Goal: Information Seeking & Learning: Find specific fact

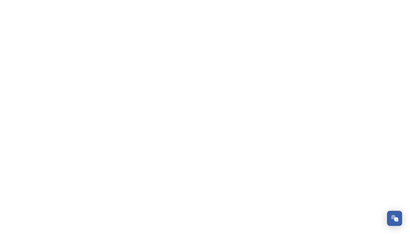
scroll to position [86, 0]
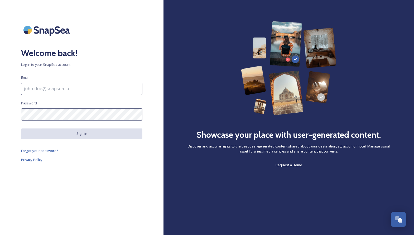
type input "[PERSON_NAME][EMAIL_ADDRESS][DOMAIN_NAME]"
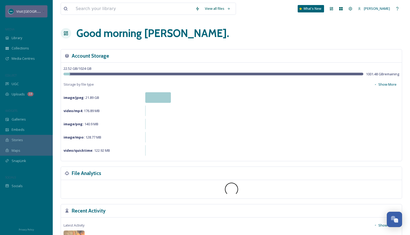
click at [37, 14] on div "Visit [GEOGRAPHIC_DATA][US_STATE]" at bounding box center [29, 11] width 26 height 6
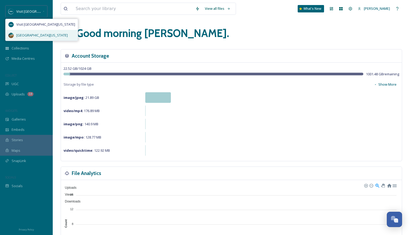
click at [36, 35] on span "[GEOGRAPHIC_DATA][US_STATE]" at bounding box center [41, 35] width 51 height 5
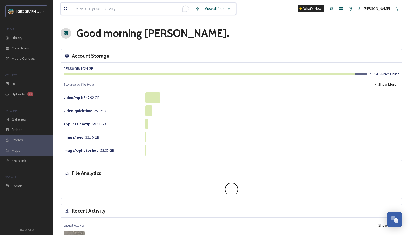
click at [99, 11] on input "To enrich screen reader interactions, please activate Accessibility in Grammarl…" at bounding box center [133, 9] width 120 height 12
type input "lightning"
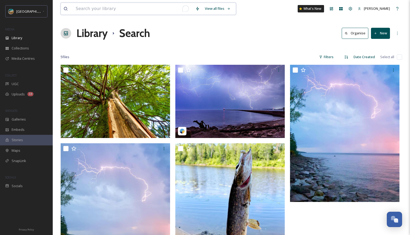
click at [96, 3] on input "To enrich screen reader interactions, please activate Accessibility in Grammarl…" at bounding box center [133, 9] width 120 height 12
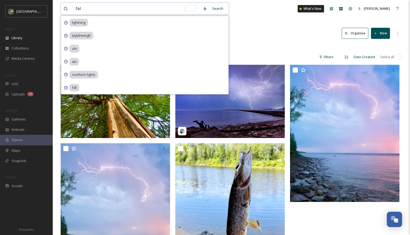
type input "fall"
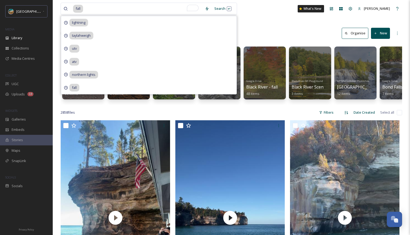
click at [288, 15] on div "fall Search lightning taylahweigh utv atv northern lights fall What's New [PERS…" at bounding box center [232, 8] width 342 height 17
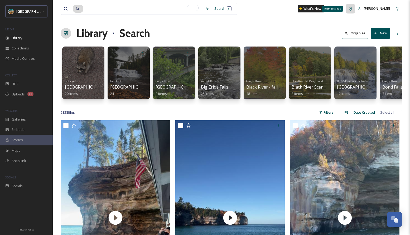
click at [353, 8] on icon at bounding box center [350, 8] width 3 height 3
click at [127, 8] on input at bounding box center [133, 9] width 120 height 12
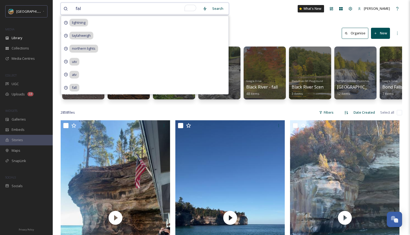
type input "fall"
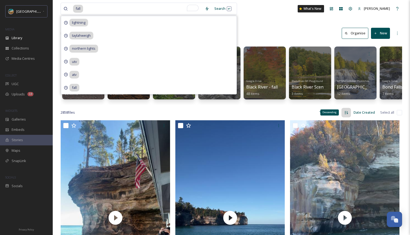
click at [323, 115] on div "Descending" at bounding box center [330, 112] width 18 height 6
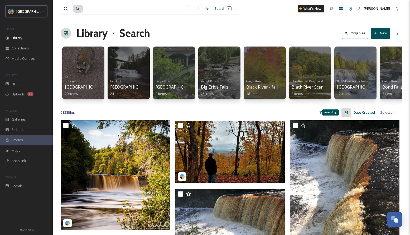
click at [348, 117] on div "Ascending" at bounding box center [347, 113] width 10 height 10
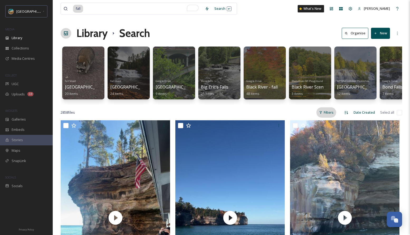
click at [329, 117] on div "Filters" at bounding box center [327, 112] width 20 height 10
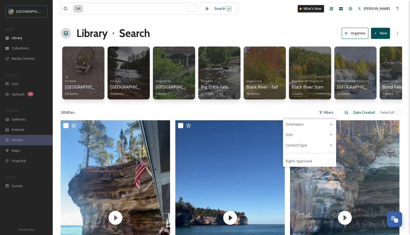
click at [304, 147] on span "Content Type" at bounding box center [296, 145] width 21 height 5
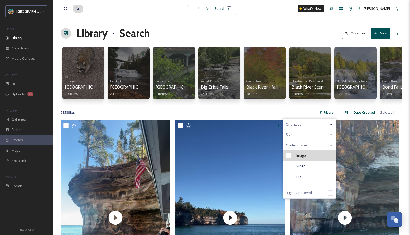
click at [300, 158] on span "Image" at bounding box center [302, 155] width 10 height 5
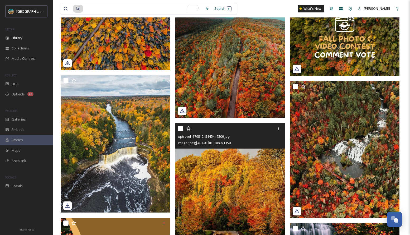
scroll to position [8194, 0]
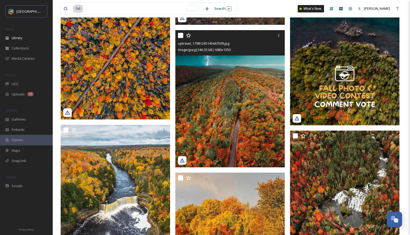
click at [216, 119] on img at bounding box center [230, 98] width 110 height 137
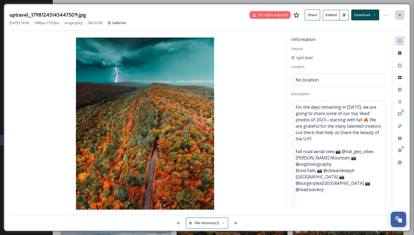
click at [401, 16] on icon at bounding box center [400, 15] width 4 height 4
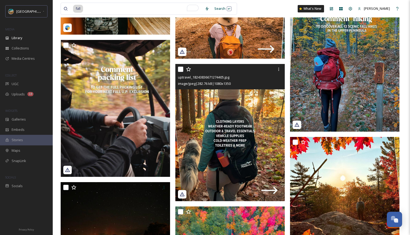
scroll to position [9540, 0]
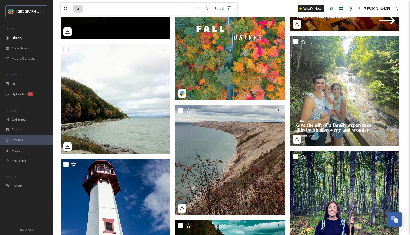
click at [120, 6] on input "To enrich screen reader interactions, please activate Accessibility in Grammarl…" at bounding box center [143, 9] width 119 height 12
type input "f"
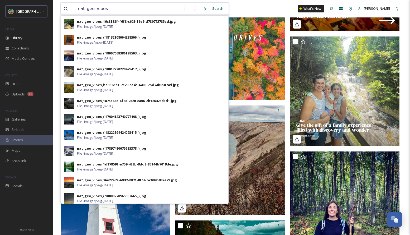
type input "nat_geo_vibes"
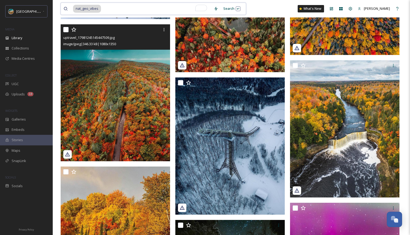
scroll to position [1511, 0]
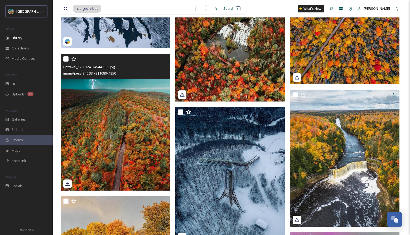
click at [123, 122] on img at bounding box center [116, 122] width 110 height 137
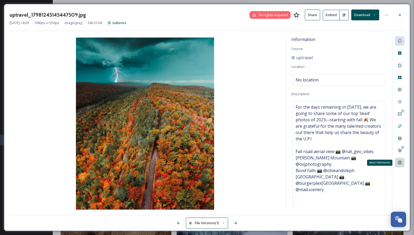
click at [398, 163] on icon at bounding box center [400, 162] width 4 height 4
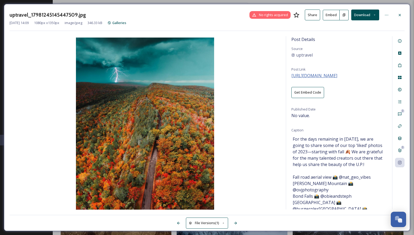
click at [307, 74] on span "[URL][DOMAIN_NAME]" at bounding box center [315, 76] width 46 height 6
click at [399, 15] on icon at bounding box center [400, 15] width 4 height 4
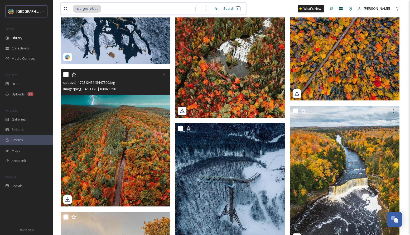
click at [137, 10] on input "To enrich screen reader interactions, please activate Accessibility in Grammarl…" at bounding box center [157, 9] width 110 height 12
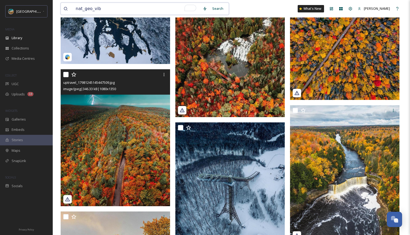
paste input "ovjphotography"
type input "ovjphotography"
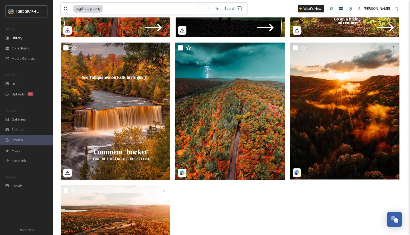
scroll to position [665, 0]
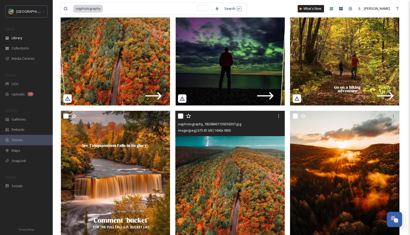
click at [238, 156] on img at bounding box center [230, 179] width 110 height 137
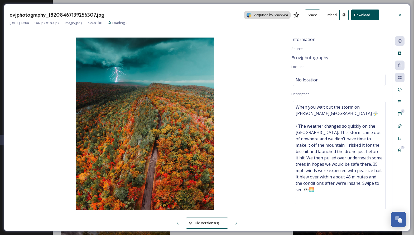
click at [310, 10] on button "Share" at bounding box center [312, 15] width 15 height 11
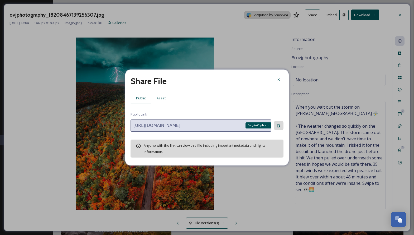
click at [281, 122] on div "Copy to Clipboard" at bounding box center [279, 126] width 10 height 10
click at [281, 83] on div at bounding box center [279, 80] width 10 height 10
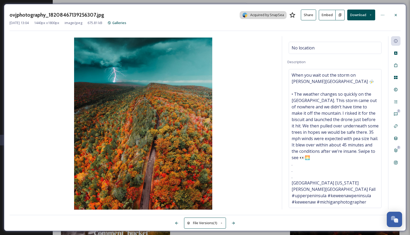
scroll to position [661, 0]
click at [397, 64] on icon at bounding box center [396, 65] width 4 height 4
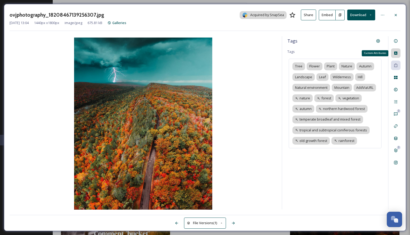
click at [396, 55] on div "Custom Attributes" at bounding box center [396, 53] width 10 height 10
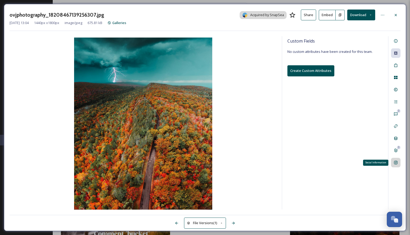
click at [397, 161] on icon at bounding box center [396, 162] width 4 height 4
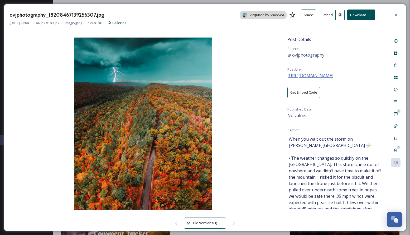
click at [325, 76] on span "[URL][DOMAIN_NAME]" at bounding box center [311, 76] width 46 height 6
click at [393, 87] on div "Rights" at bounding box center [396, 90] width 10 height 10
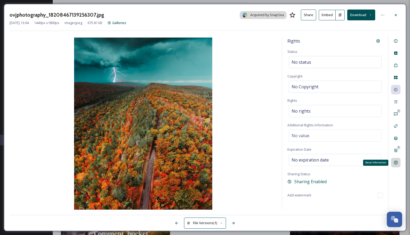
click at [398, 162] on icon at bounding box center [395, 162] width 3 height 3
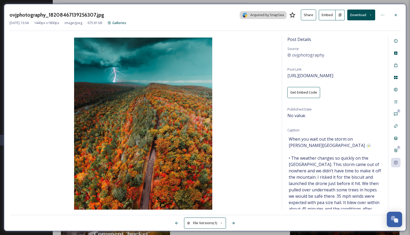
scroll to position [660, 0]
click at [395, 150] on icon at bounding box center [396, 150] width 3 height 3
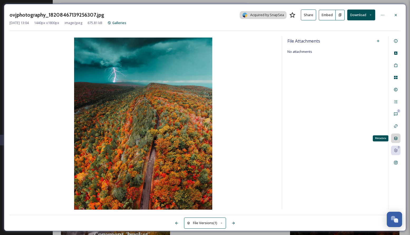
click at [395, 140] on icon at bounding box center [396, 138] width 4 height 4
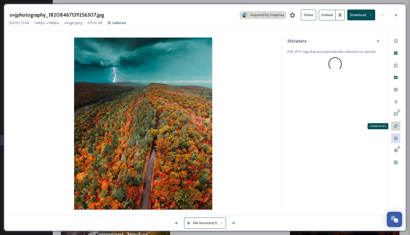
click at [395, 129] on div "Linked Assets" at bounding box center [396, 126] width 10 height 10
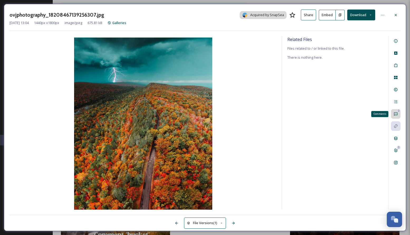
click at [397, 114] on icon at bounding box center [396, 114] width 4 height 4
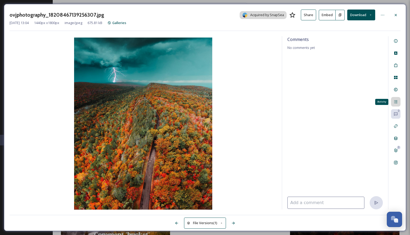
click at [394, 101] on icon at bounding box center [396, 101] width 4 height 4
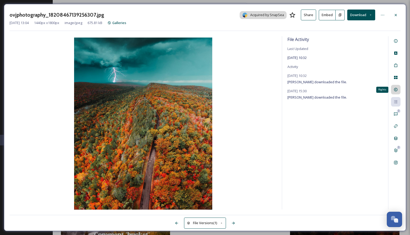
click at [398, 85] on div "Rights" at bounding box center [396, 90] width 10 height 10
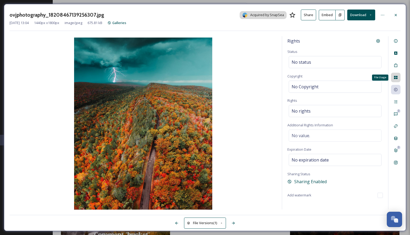
click at [397, 76] on icon at bounding box center [395, 77] width 3 height 3
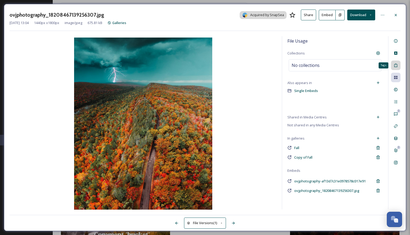
click at [400, 65] on div "Tags" at bounding box center [396, 65] width 10 height 10
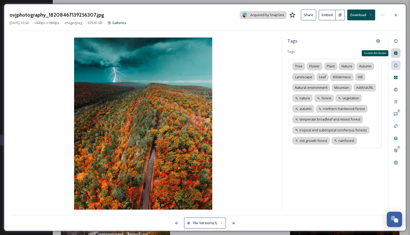
click at [396, 55] on div "Custom Attributes" at bounding box center [396, 53] width 10 height 10
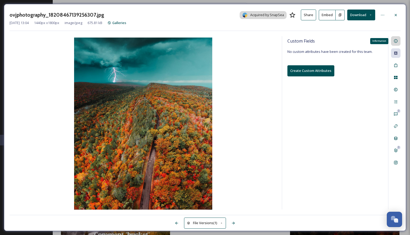
click at [398, 39] on div "Information" at bounding box center [396, 41] width 10 height 10
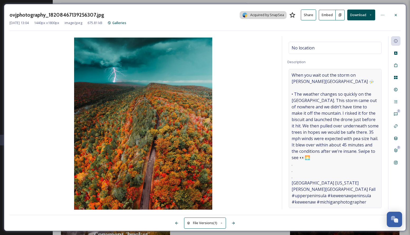
scroll to position [38, 0]
click at [397, 16] on icon at bounding box center [396, 15] width 4 height 4
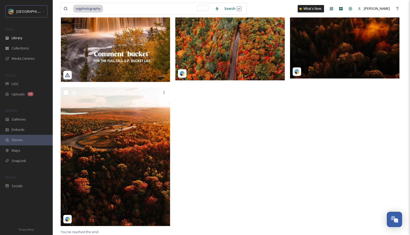
scroll to position [730, 0]
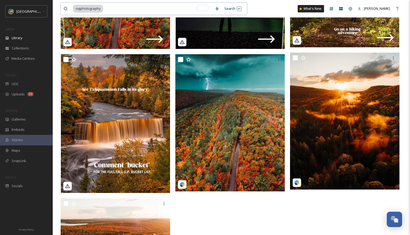
click at [112, 7] on input "To enrich screen reader interactions, please activate Accessibility in Grammarl…" at bounding box center [158, 9] width 109 height 12
